Goal: Task Accomplishment & Management: Manage account settings

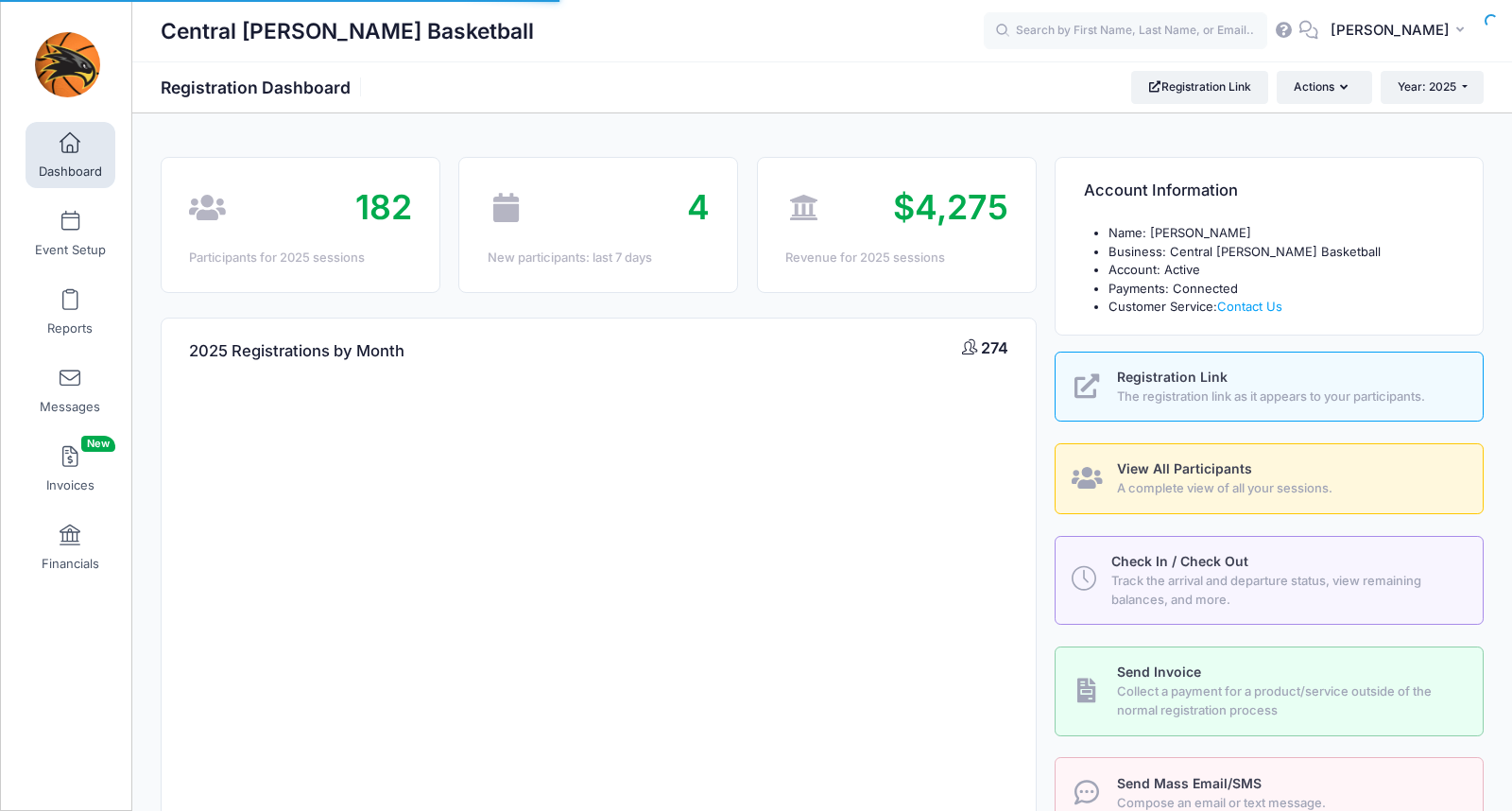
select select
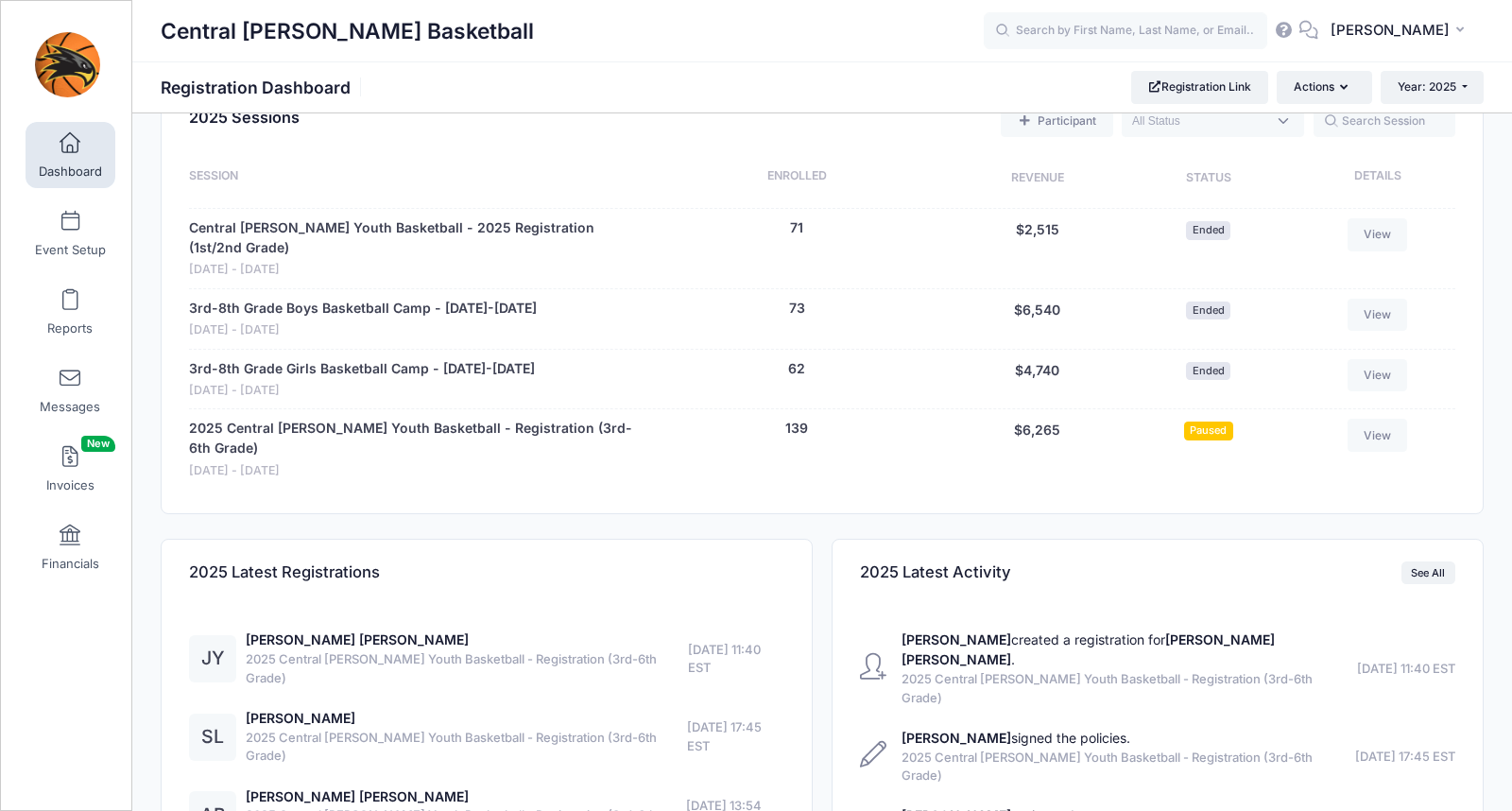
scroll to position [883, 0]
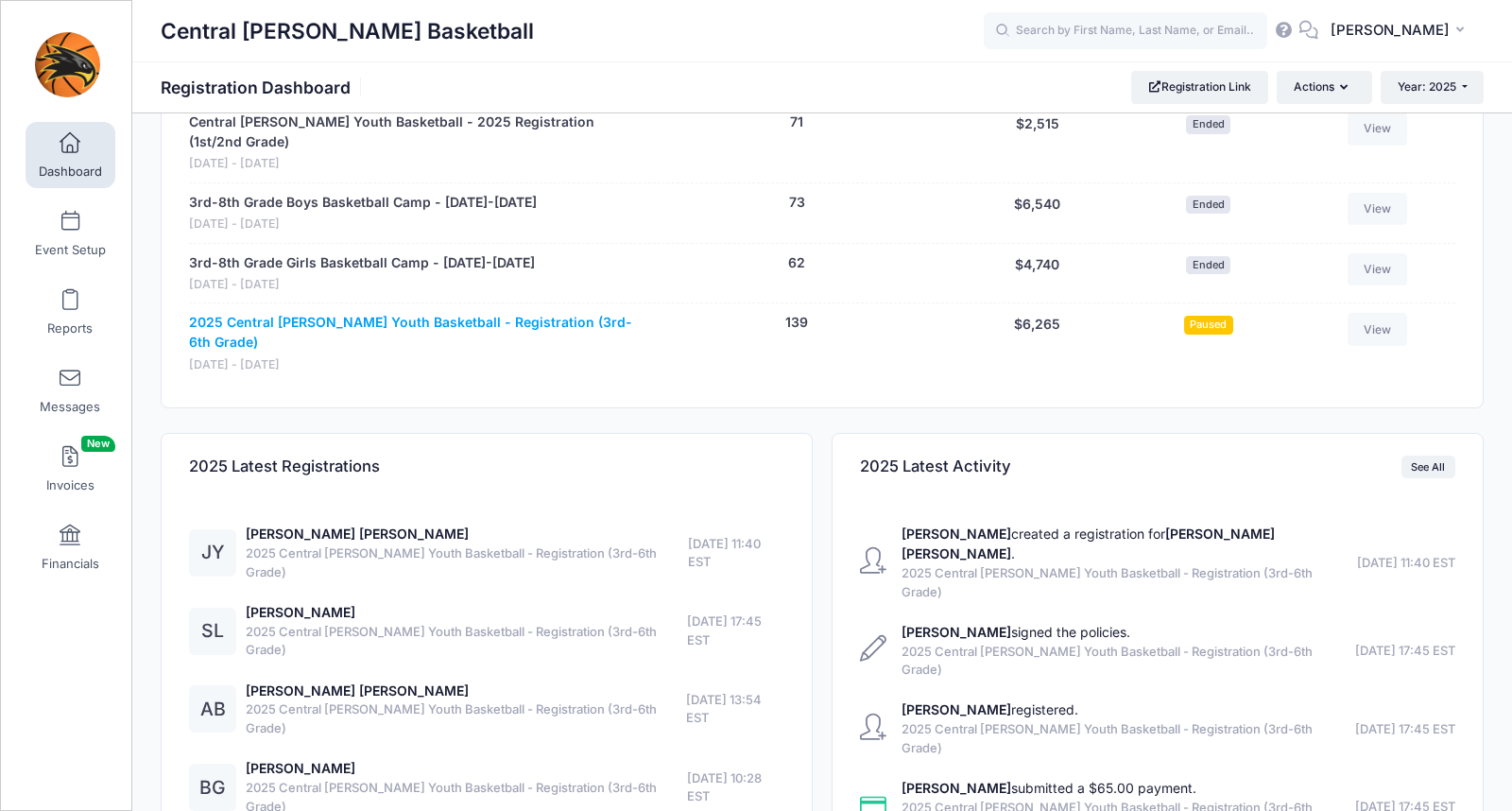
click at [352, 313] on link "2025 Central [PERSON_NAME] Youth Basketball - Registration (3rd-6th Grade)" at bounding box center [413, 332] width 447 height 39
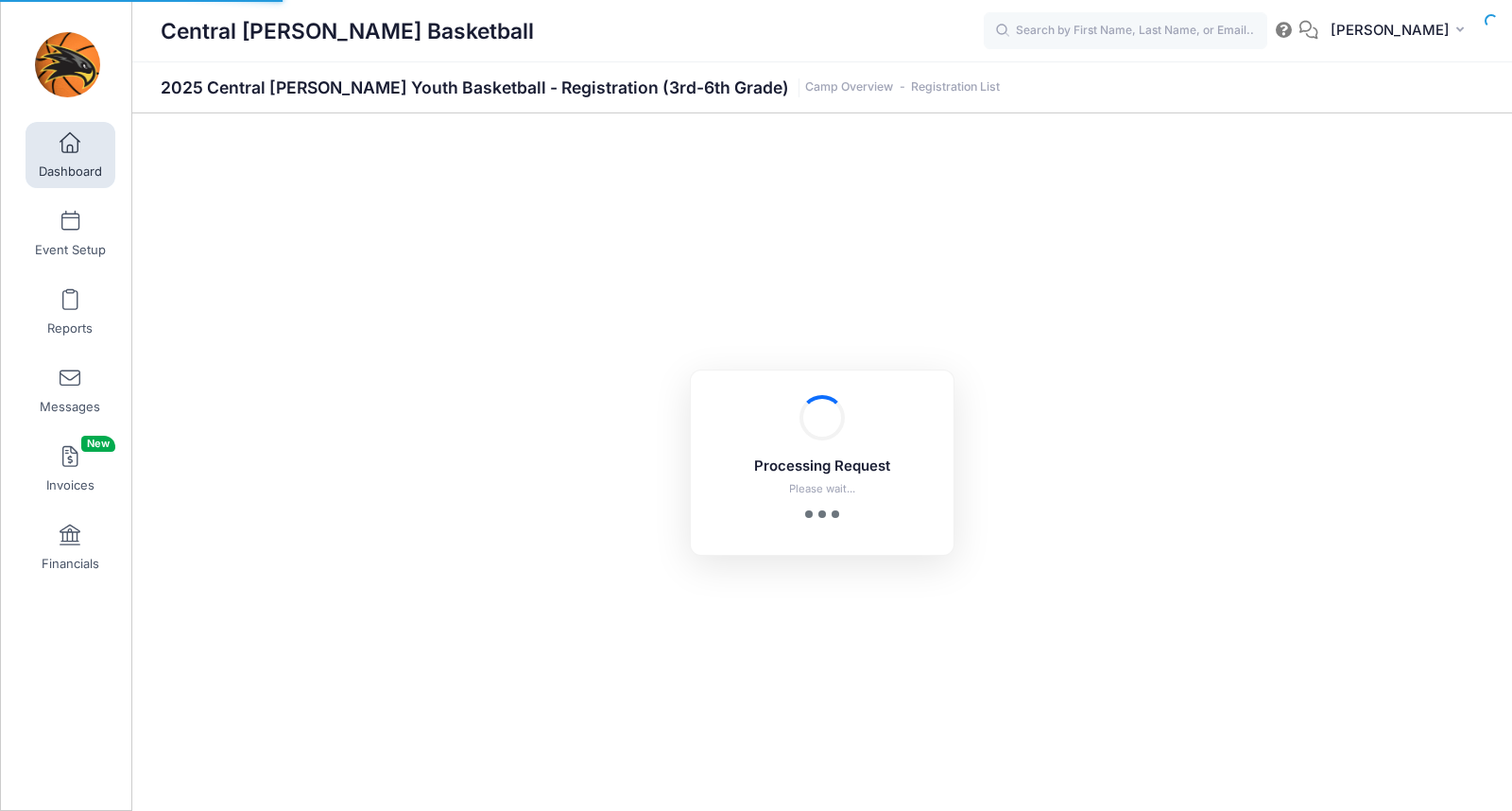
select select "10"
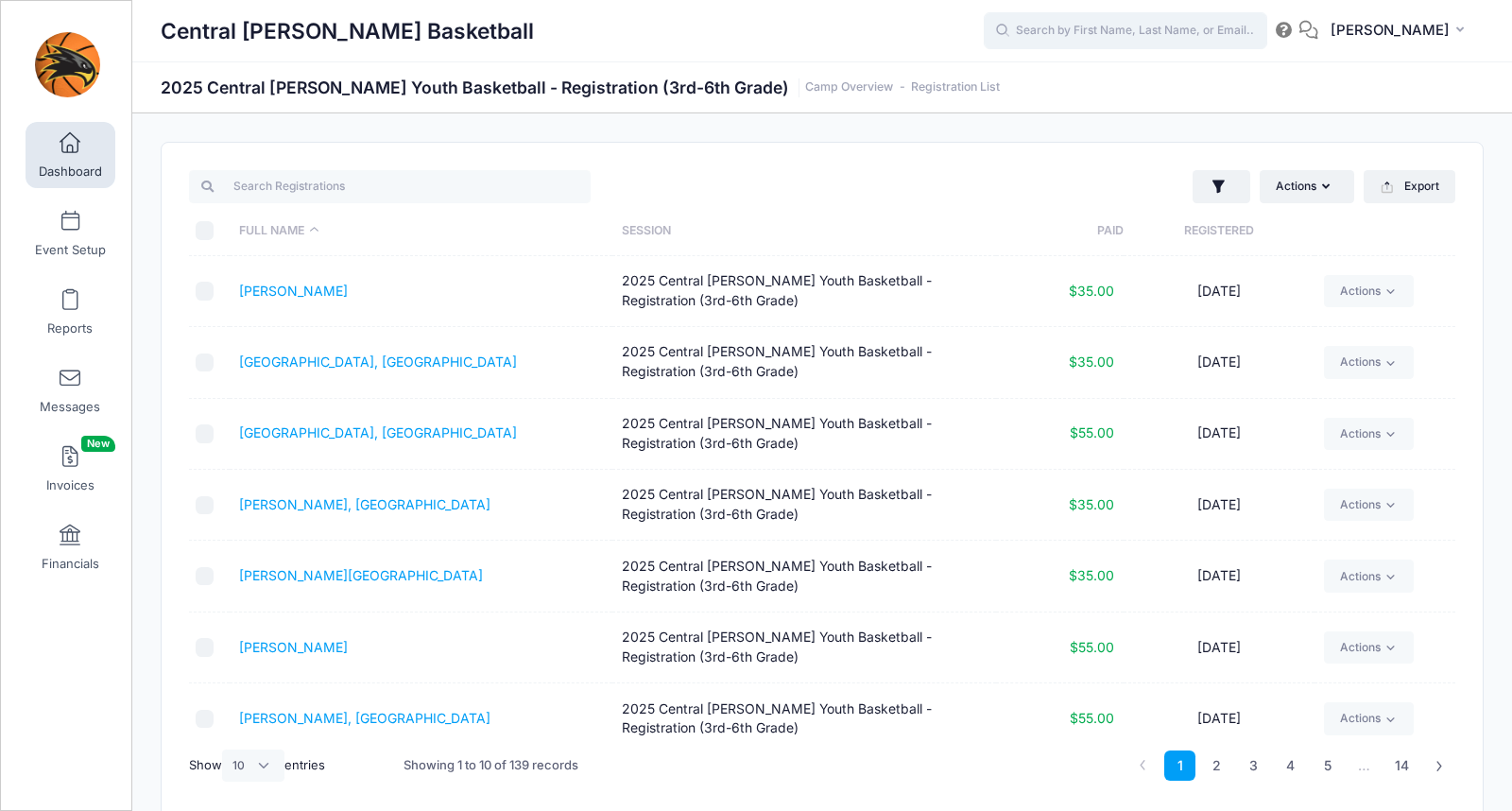
click at [1097, 30] on input "text" at bounding box center [1126, 31] width 283 height 38
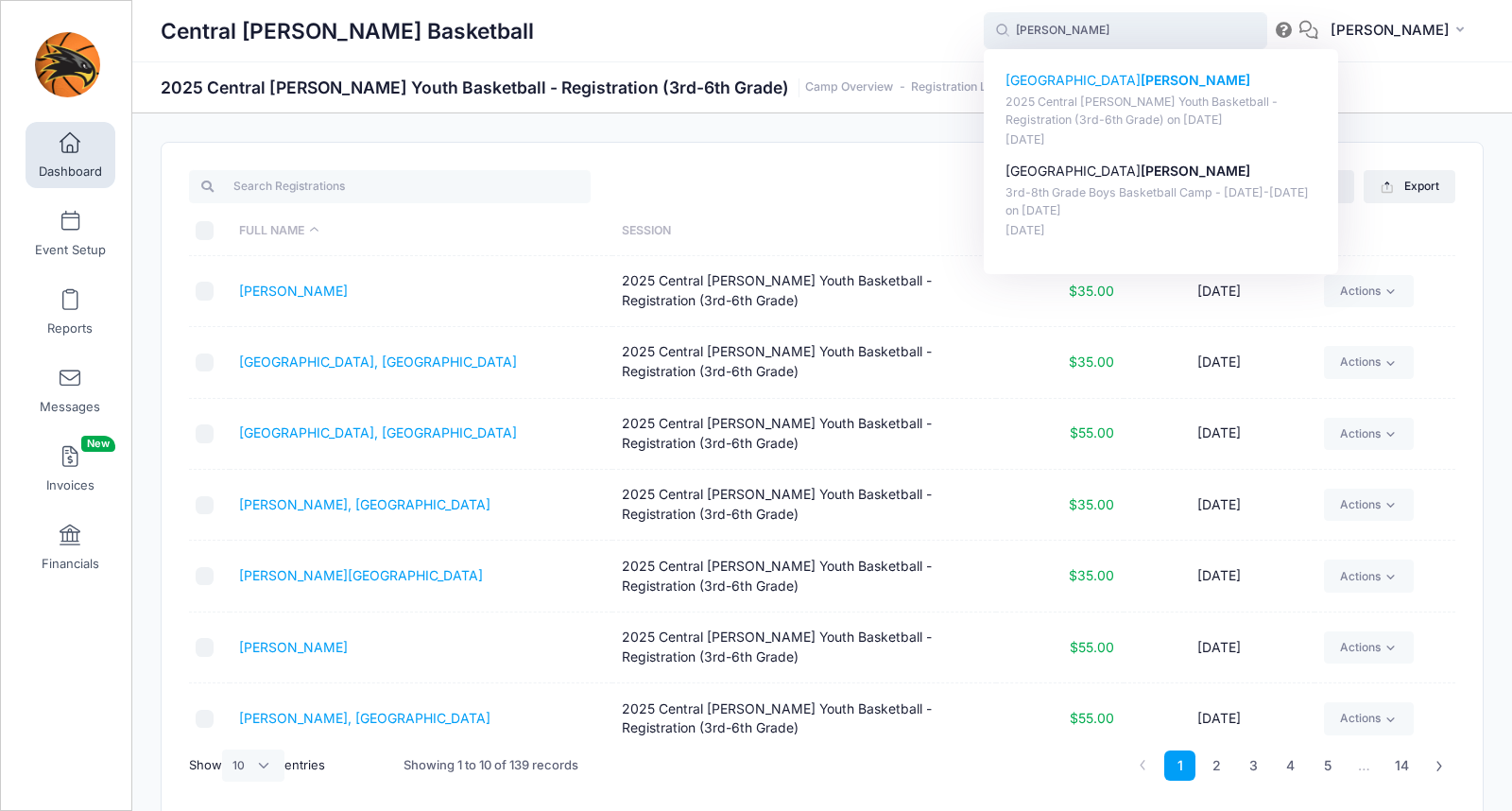
click at [1086, 82] on p "Camden Haigh" at bounding box center [1162, 80] width 312 height 20
type input "Camden Haigh (2025 Central Lee Youth Basketball - Registration (3rd-6th Grade),…"
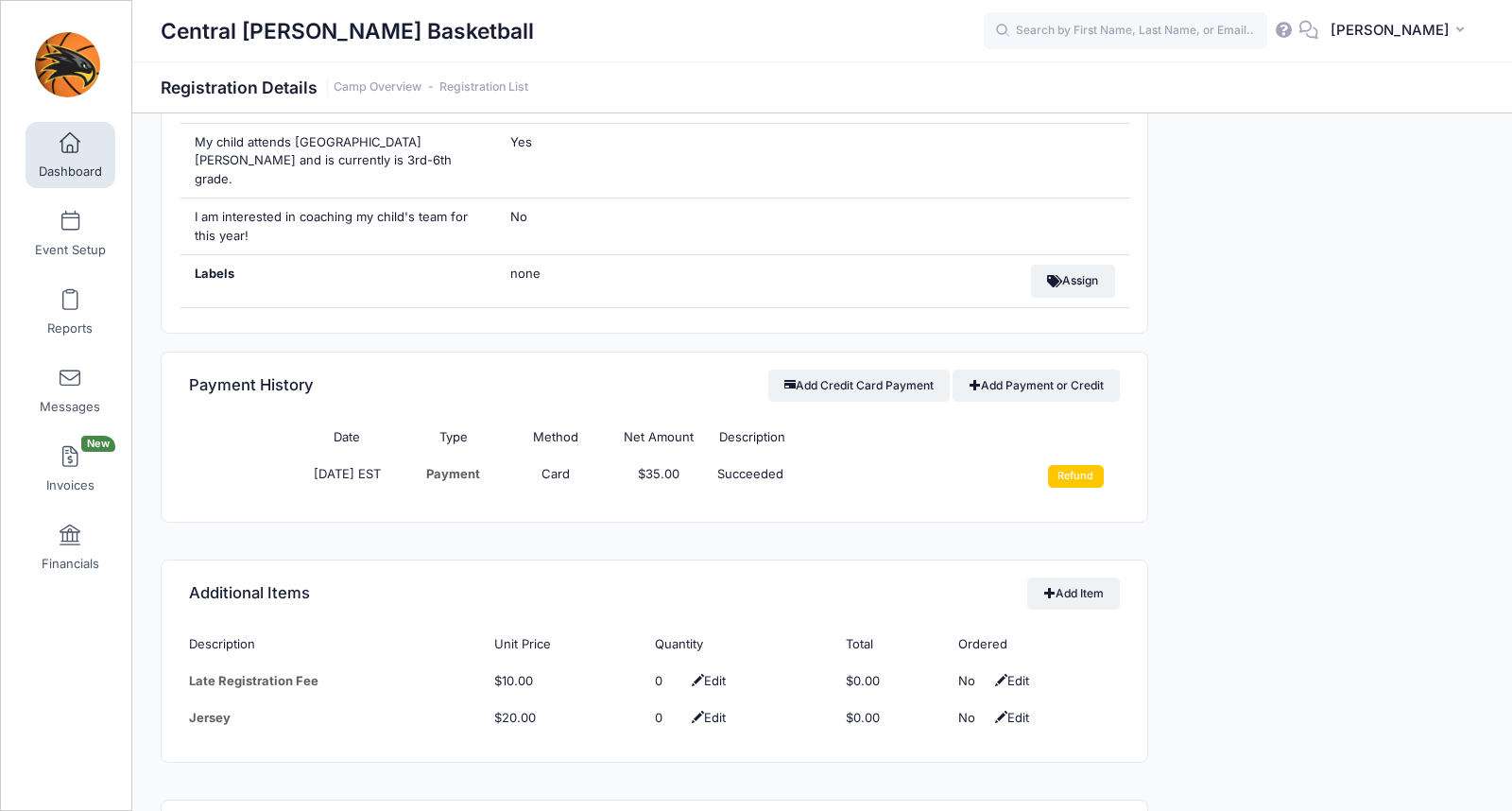
scroll to position [1132, 0]
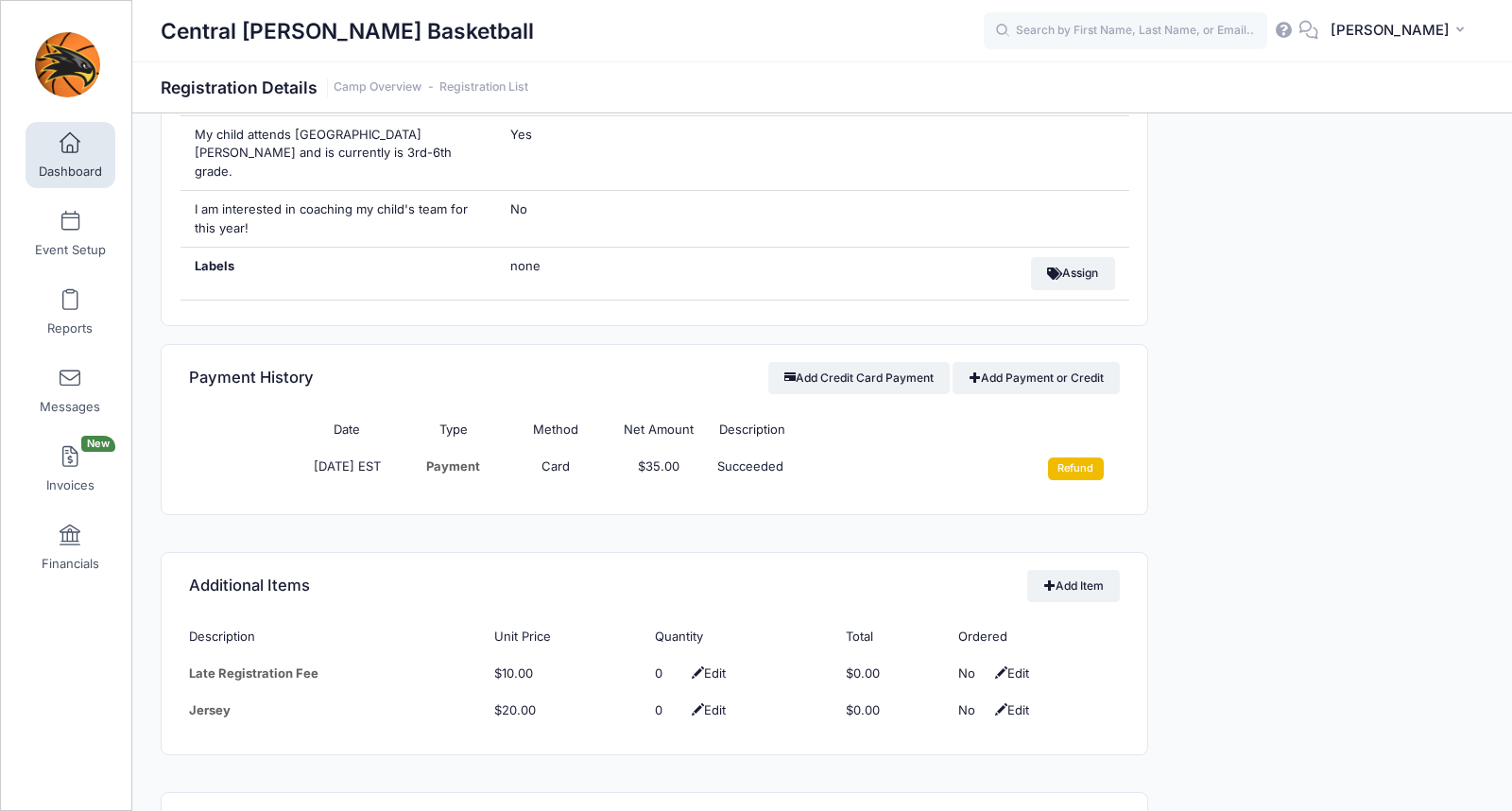
click at [1080, 458] on input "Refund" at bounding box center [1076, 469] width 56 height 23
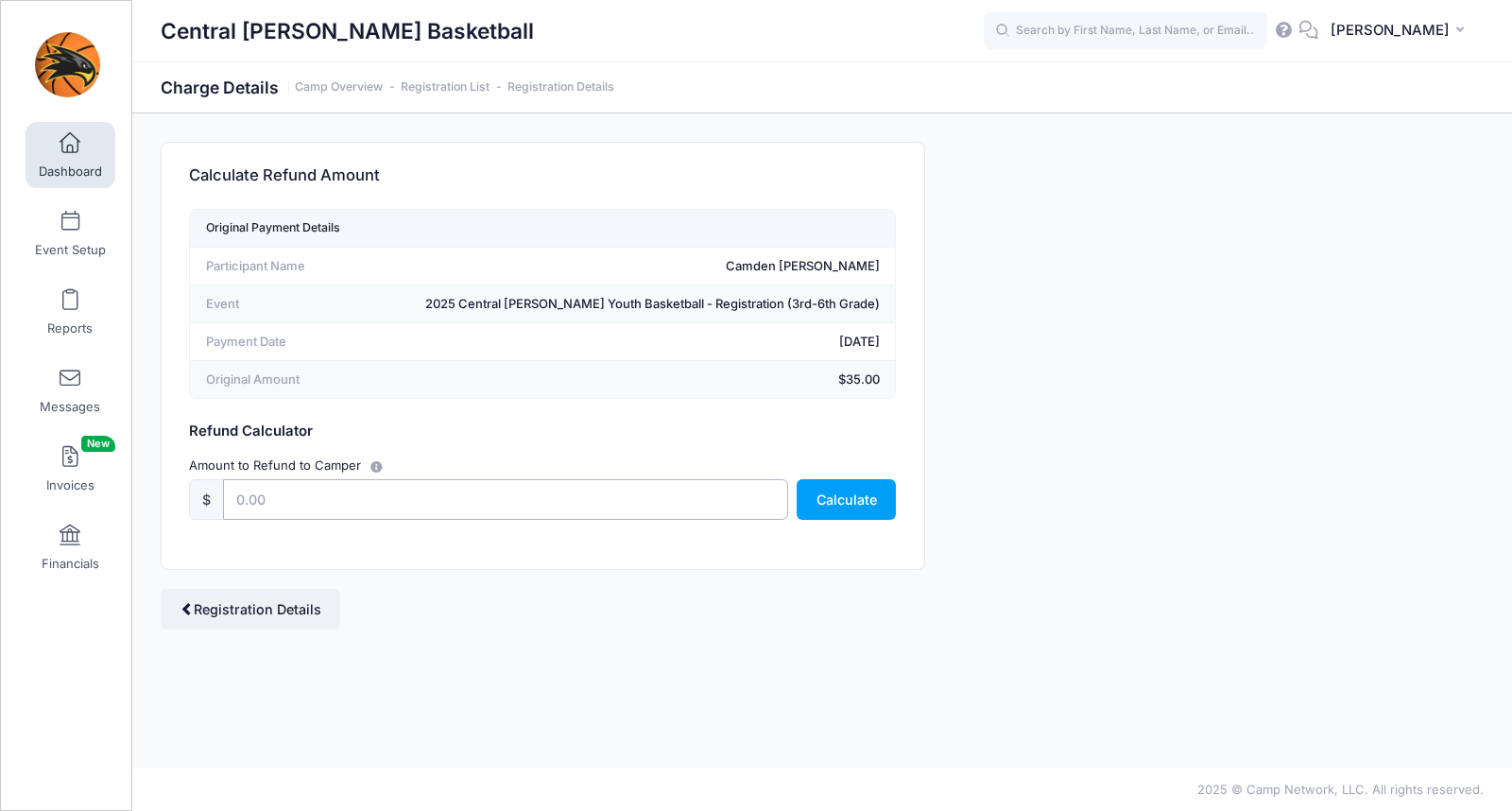
click at [351, 498] on input "text" at bounding box center [506, 499] width 565 height 40
type input "35"
click at [695, 578] on div "Calculate Refund Amount Original Payment Details Participant Name Camden Haigh …" at bounding box center [542, 385] width 782 height 487
click at [854, 493] on button "Calculate" at bounding box center [846, 499] width 99 height 40
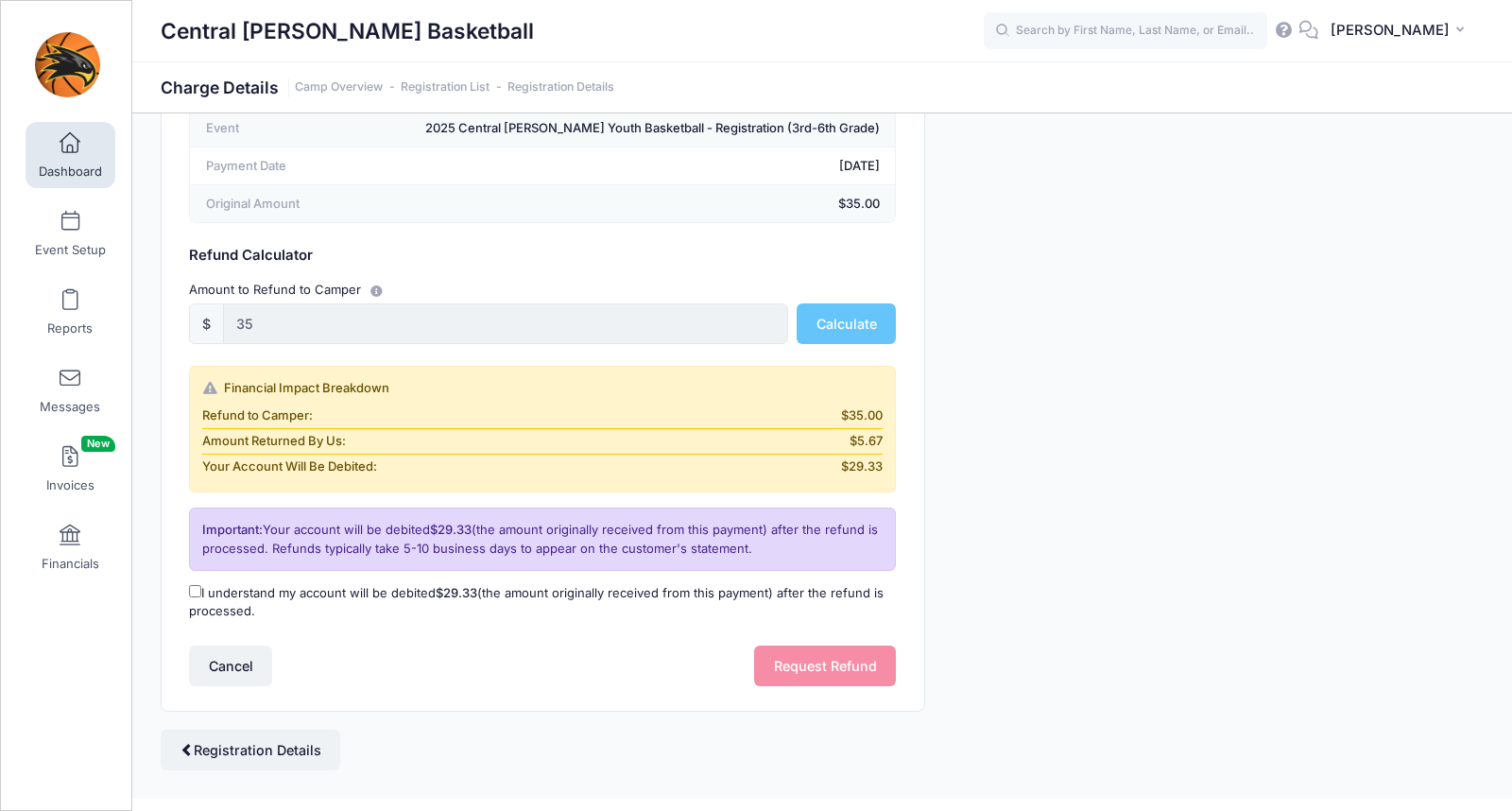
scroll to position [186, 0]
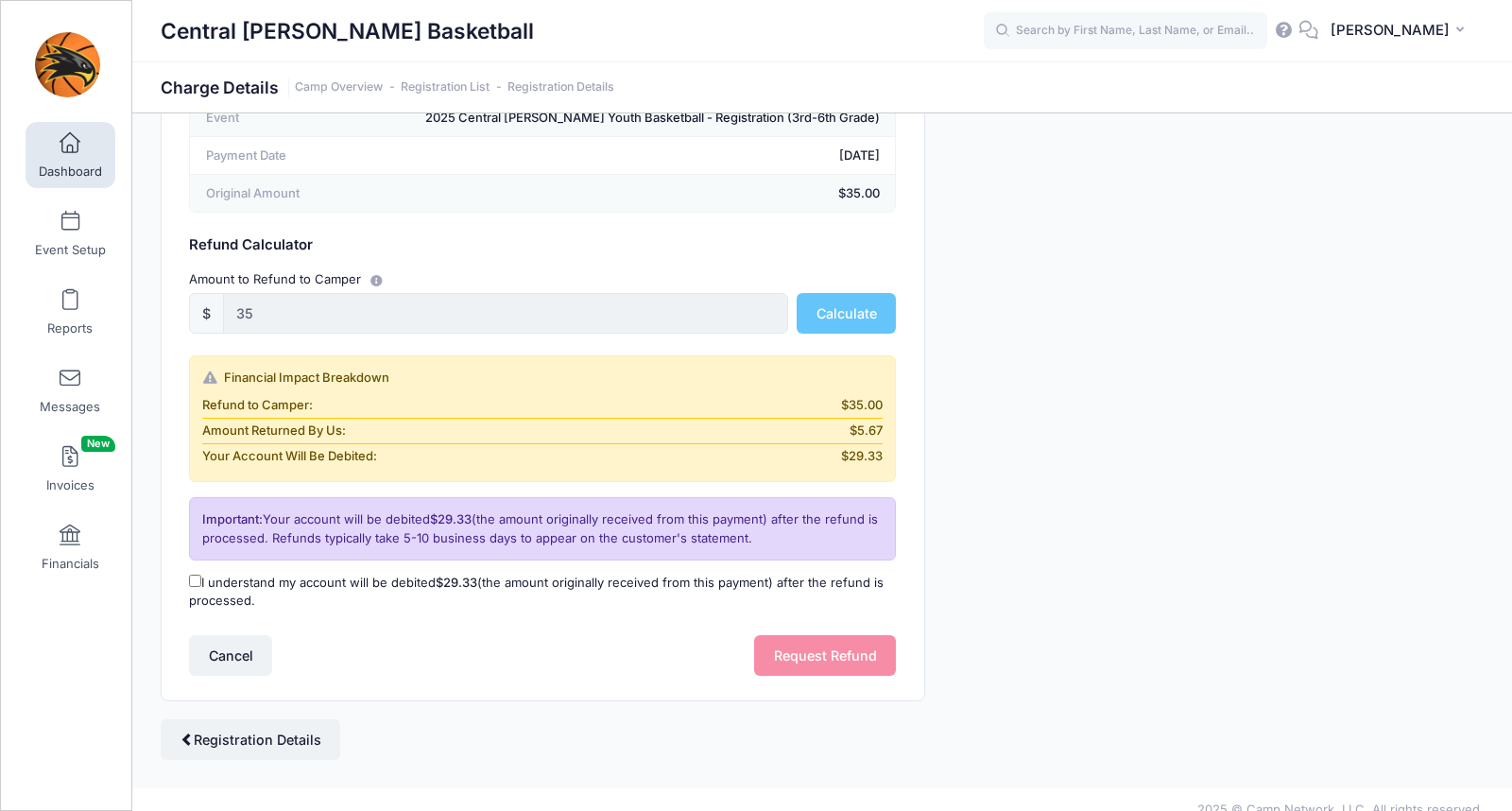
click at [343, 585] on label "I understand my account will be debited $29.33 (the amount originally received …" at bounding box center [542, 592] width 707 height 37
click at [201, 585] on input "I understand my account will be debited $29.33 (the amount originally received …" at bounding box center [195, 581] width 13 height 13
checkbox input "true"
click at [801, 647] on button "Request Refund" at bounding box center [825, 655] width 142 height 40
